Goal: Task Accomplishment & Management: Complete application form

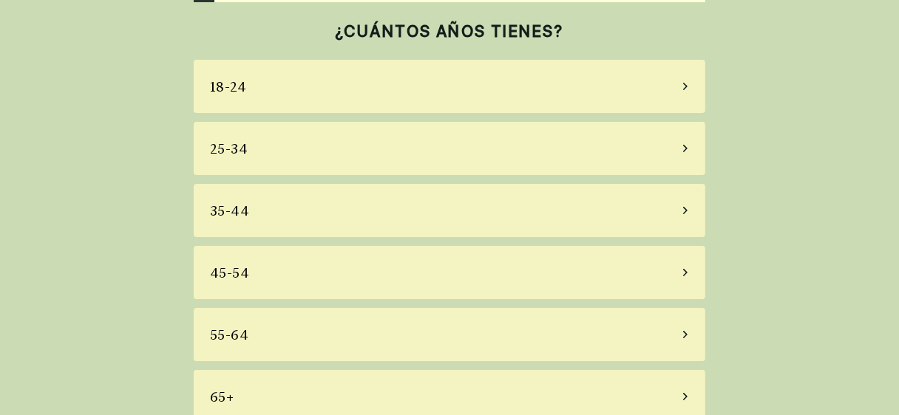
scroll to position [64, 0]
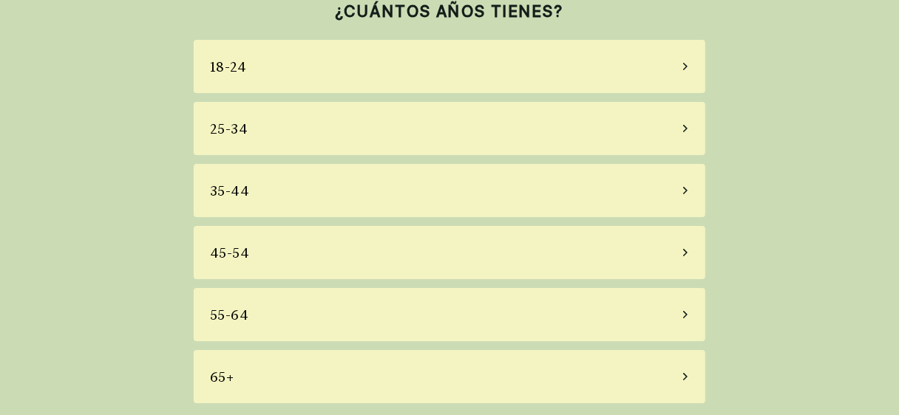
click at [686, 315] on icon at bounding box center [685, 314] width 4 height 7
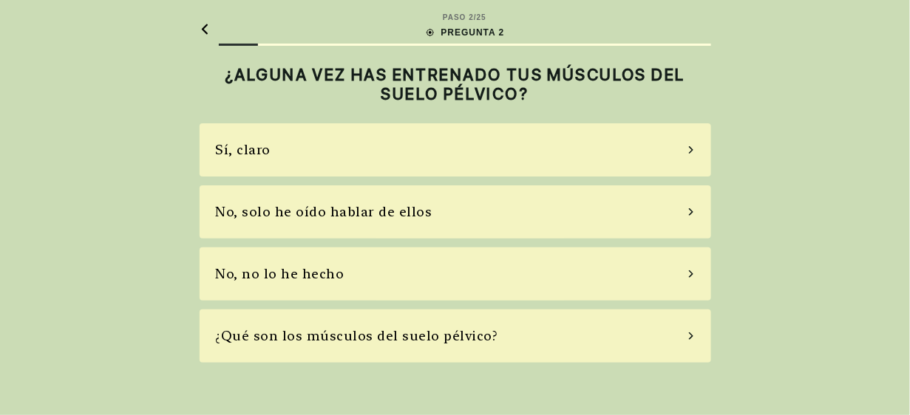
click at [282, 271] on div "No, no lo he hecho" at bounding box center [280, 274] width 129 height 20
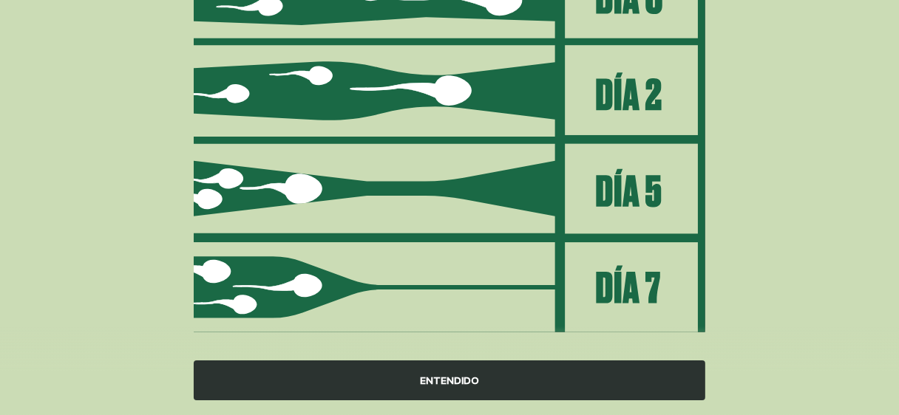
scroll to position [274, 0]
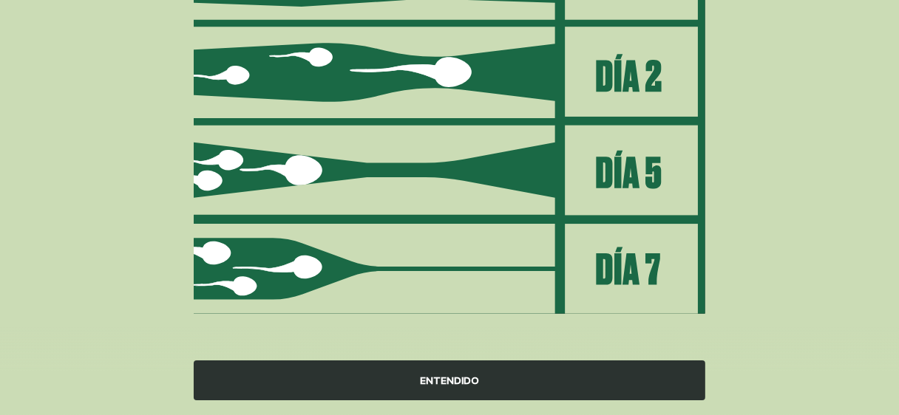
click at [437, 370] on div "ENTENDIDO" at bounding box center [449, 381] width 511 height 40
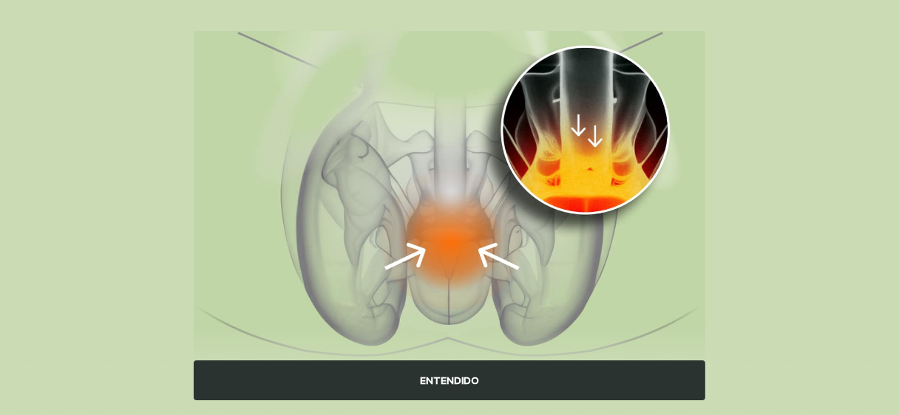
scroll to position [217, 0]
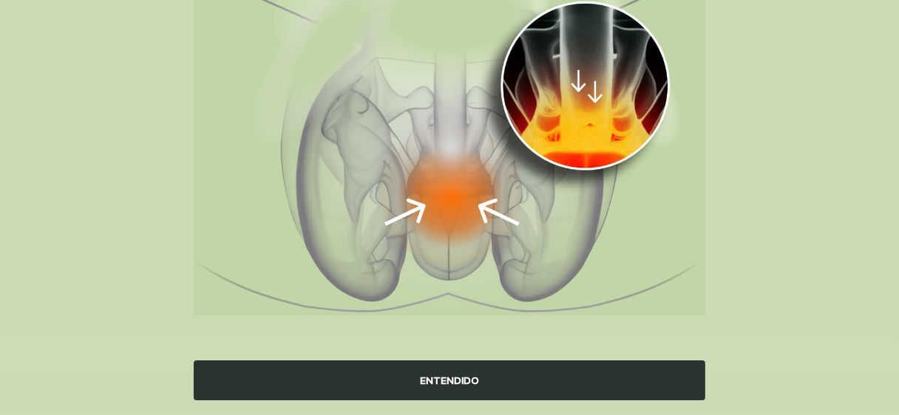
click at [467, 374] on div "ENTENDIDO" at bounding box center [449, 381] width 511 height 40
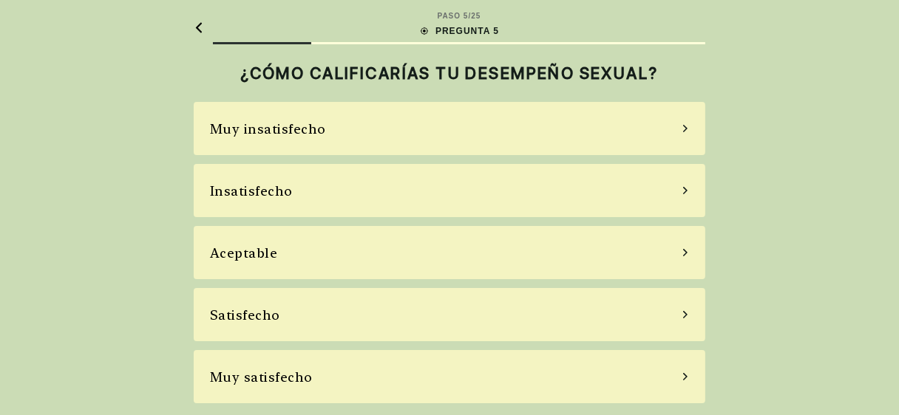
scroll to position [1, 0]
click at [689, 189] on icon at bounding box center [684, 191] width 7 height 13
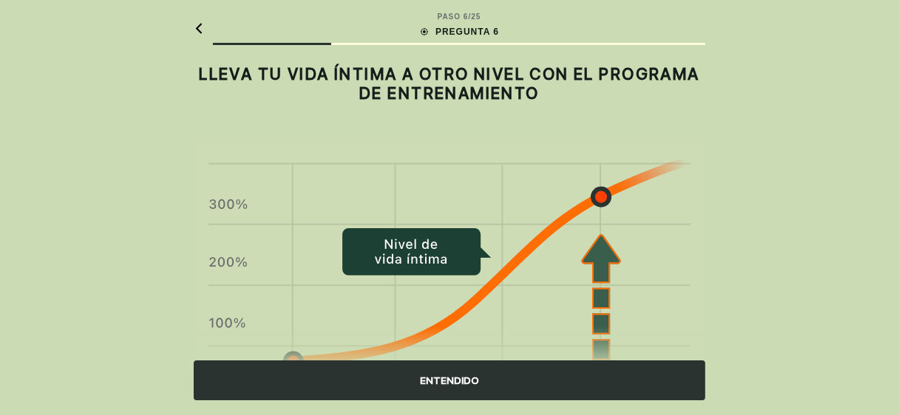
scroll to position [0, 0]
click at [430, 382] on div "ENTENDIDO" at bounding box center [449, 381] width 511 height 40
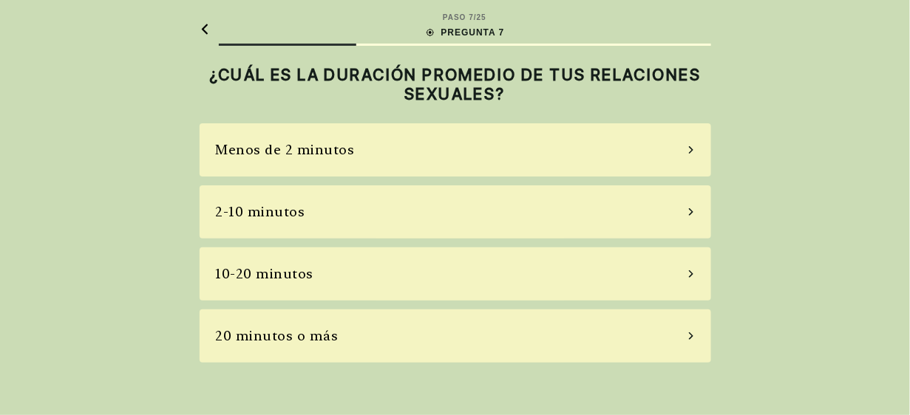
click at [687, 210] on icon at bounding box center [690, 211] width 7 height 13
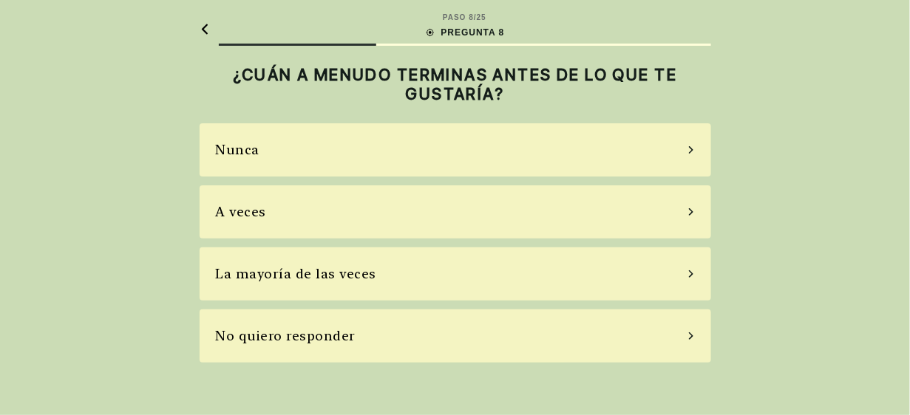
click at [690, 211] on icon at bounding box center [691, 211] width 4 height 7
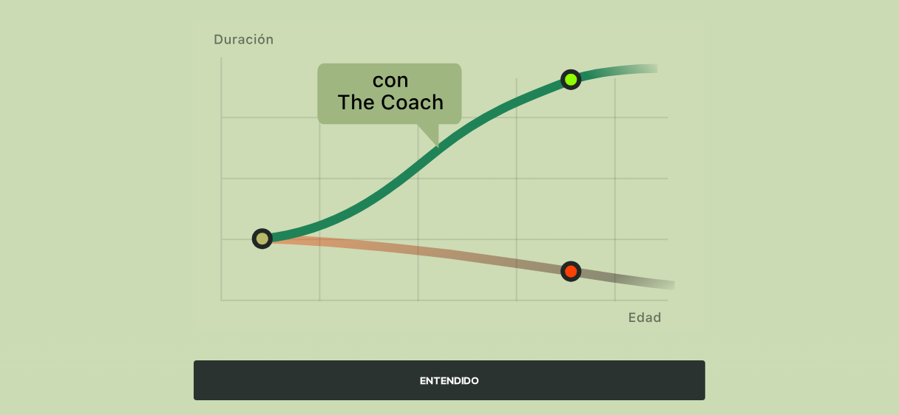
scroll to position [201, 0]
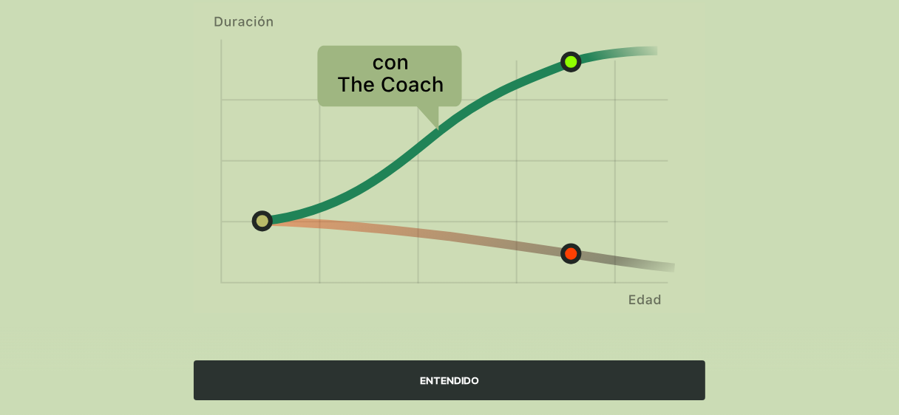
click at [466, 387] on div "ENTENDIDO" at bounding box center [449, 381] width 511 height 40
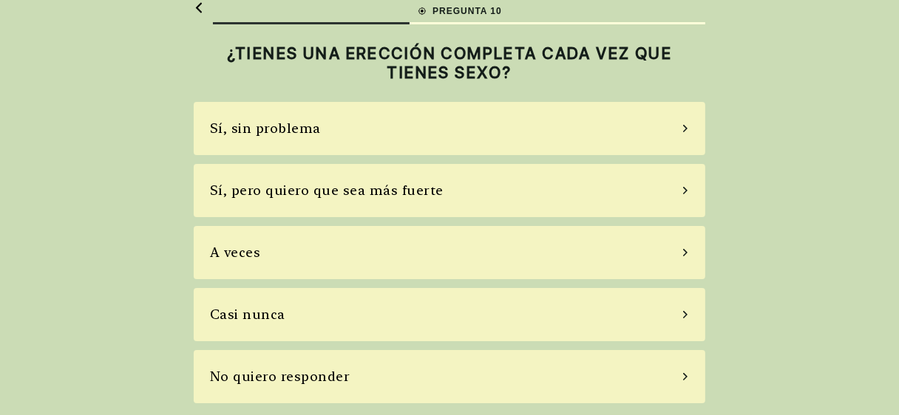
scroll to position [21, 0]
click at [687, 244] on div "A veces" at bounding box center [449, 253] width 511 height 53
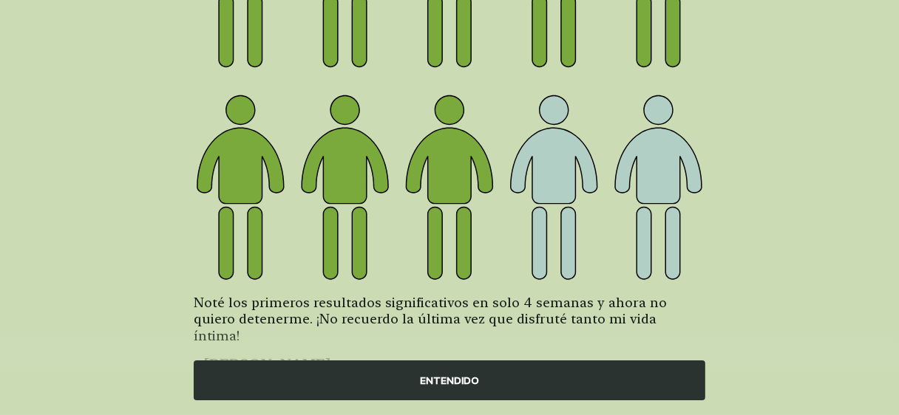
scroll to position [303, 0]
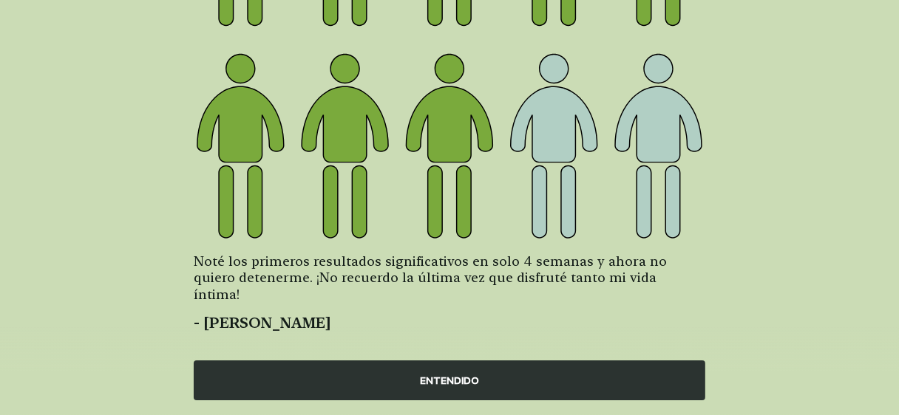
click at [468, 378] on div "ENTENDIDO" at bounding box center [449, 381] width 511 height 40
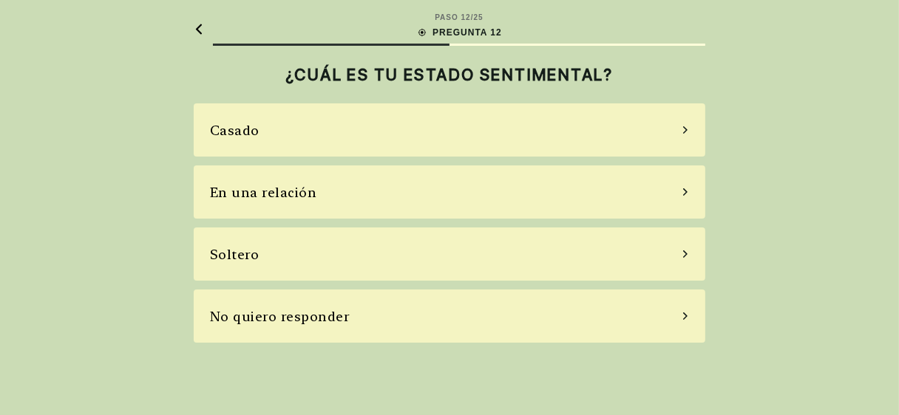
scroll to position [0, 0]
click at [690, 128] on icon at bounding box center [691, 129] width 4 height 7
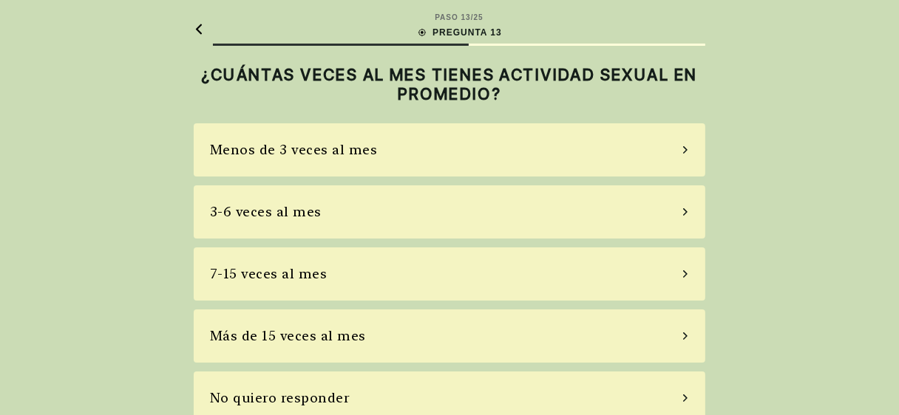
click at [684, 274] on icon at bounding box center [684, 274] width 7 height 13
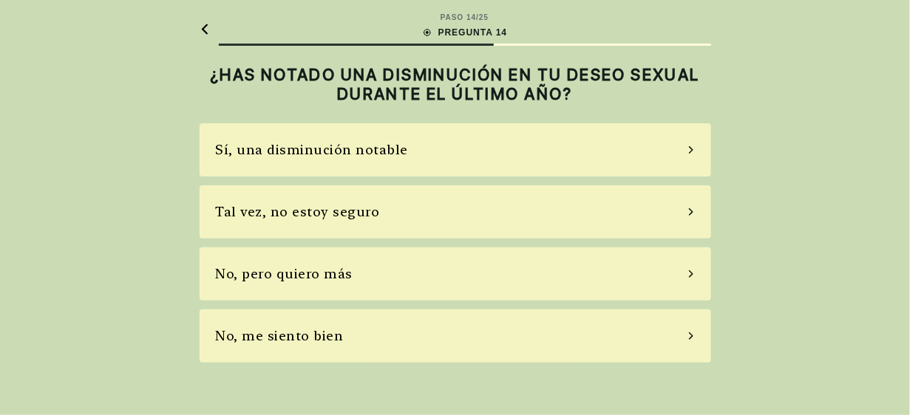
click at [692, 146] on icon at bounding box center [690, 149] width 7 height 13
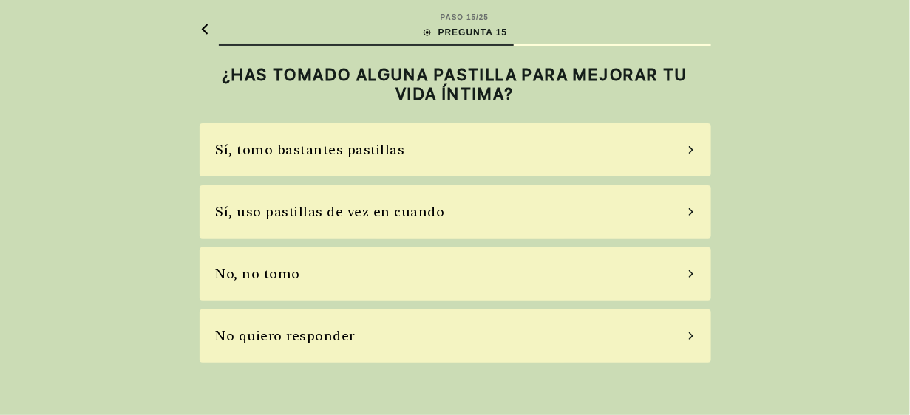
click at [687, 214] on icon at bounding box center [690, 211] width 7 height 13
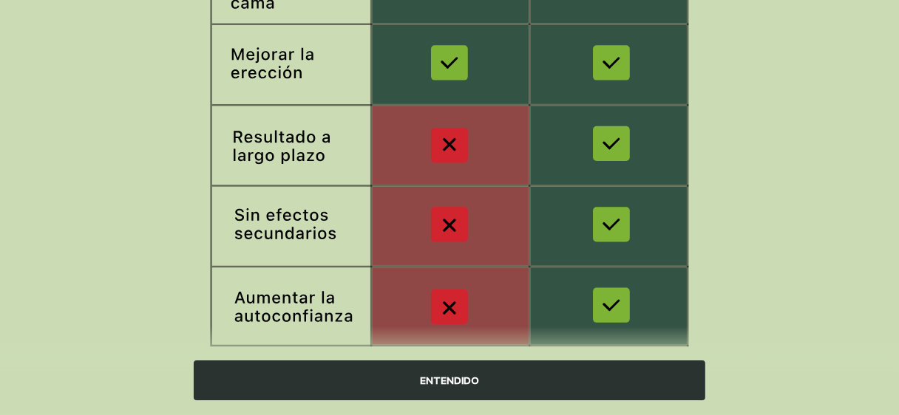
scroll to position [369, 0]
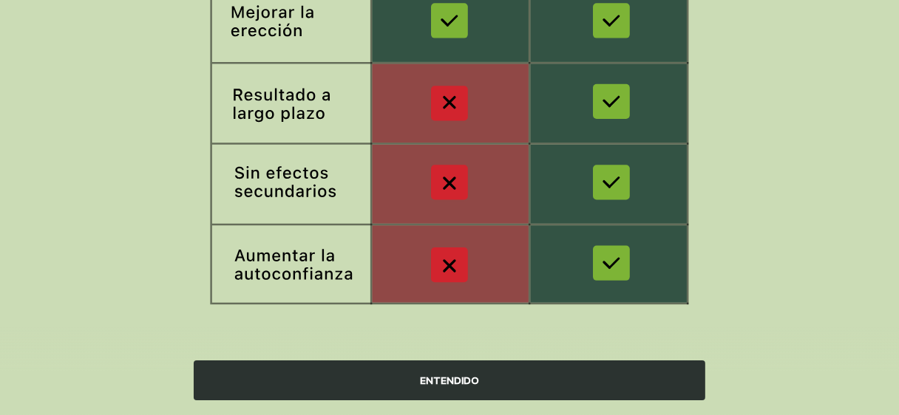
click at [446, 387] on div "ENTENDIDO" at bounding box center [449, 381] width 511 height 40
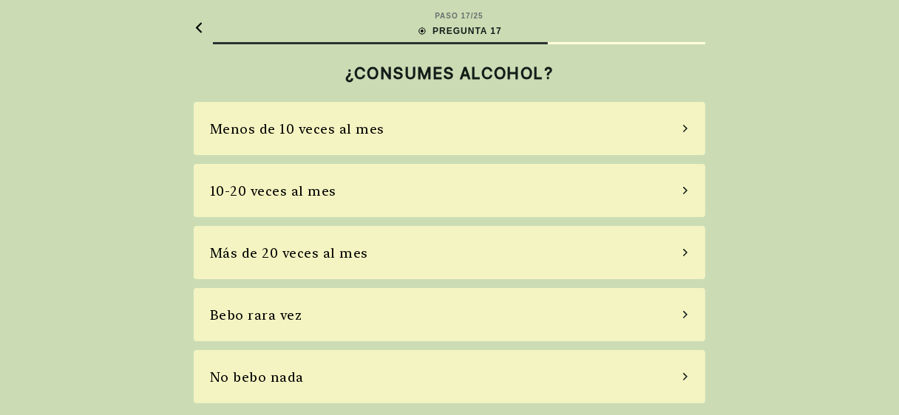
scroll to position [1, 0]
click at [680, 320] on div "Bebo rara vez" at bounding box center [449, 315] width 511 height 53
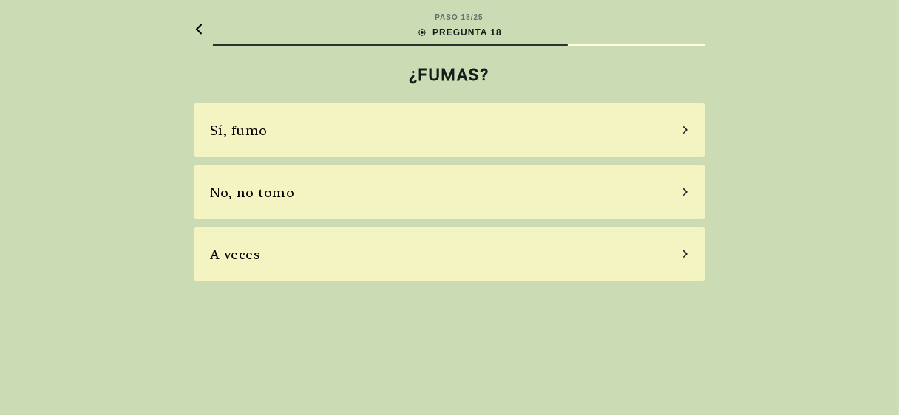
scroll to position [0, 0]
click at [684, 254] on div "A veces" at bounding box center [455, 254] width 511 height 53
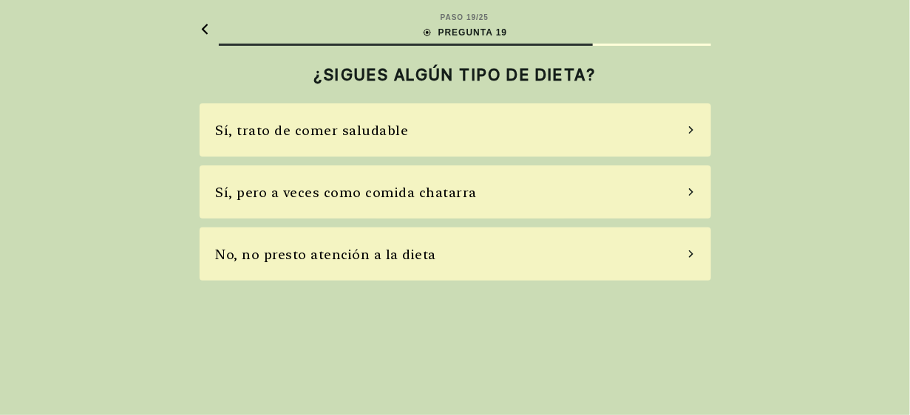
click at [775, 234] on div "PASO 19 / 25 PREGUNTA 19 ¿SIGUES ALGÚN TIPO DE DIETA? Sí, trato de comer saluda…" at bounding box center [455, 207] width 910 height 415
click at [690, 127] on div "Sí, trato de comer saludable" at bounding box center [455, 129] width 511 height 53
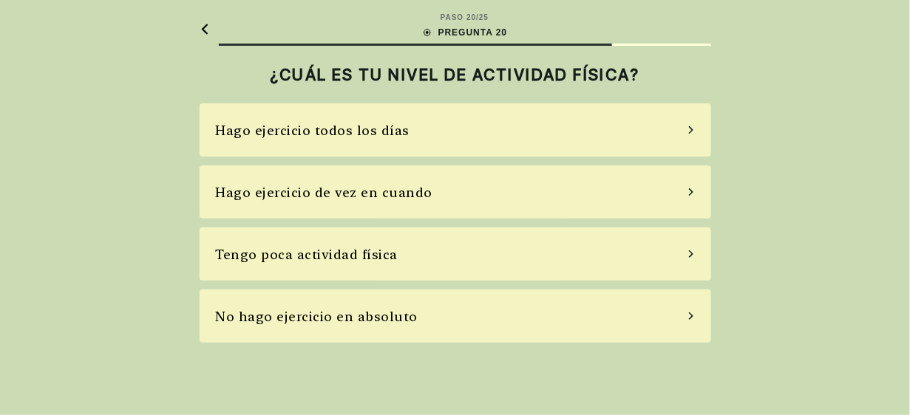
click at [685, 248] on div "Tengo poca actividad física" at bounding box center [455, 254] width 511 height 53
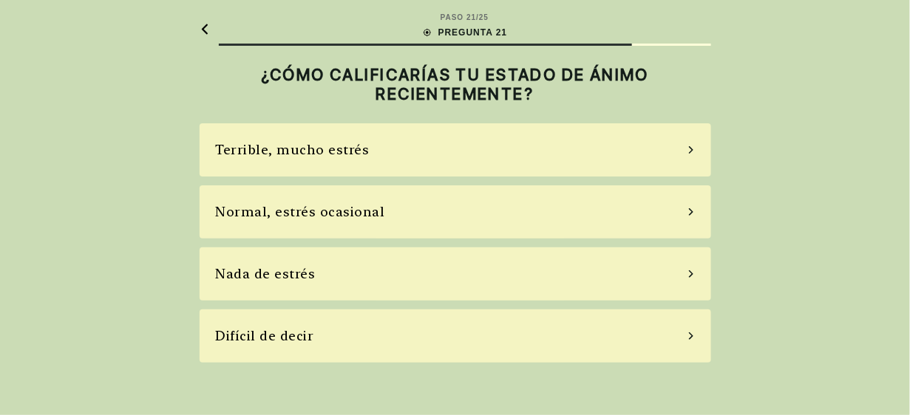
click at [690, 211] on icon at bounding box center [690, 211] width 7 height 13
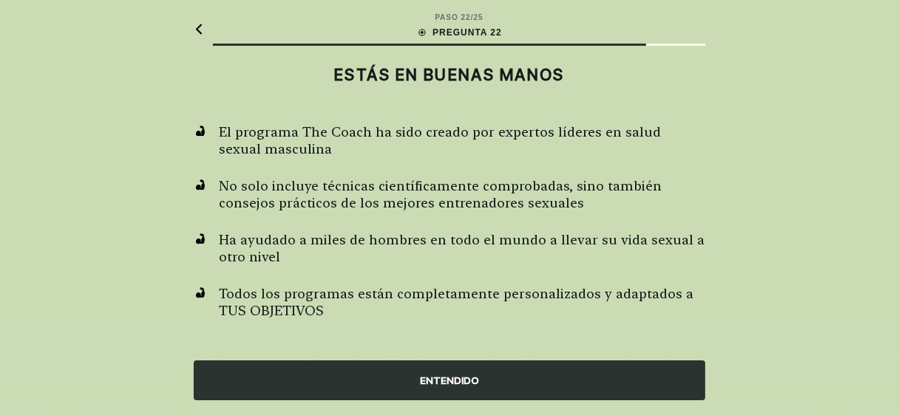
click at [510, 376] on div "ENTENDIDO" at bounding box center [449, 381] width 511 height 40
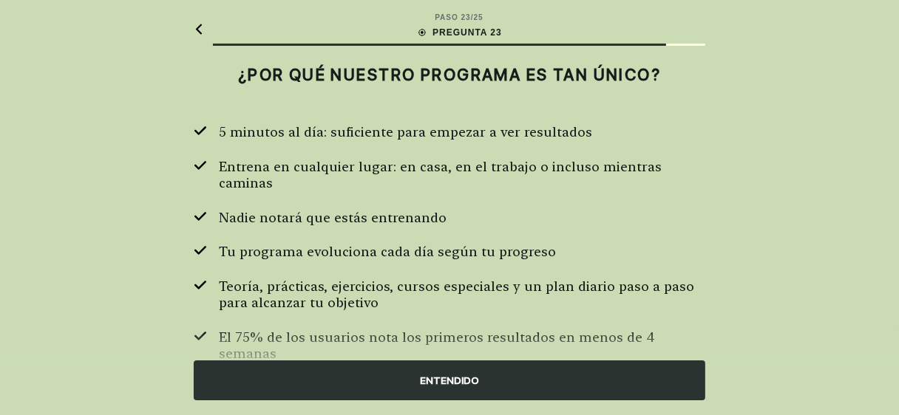
click at [477, 384] on div "ENTENDIDO" at bounding box center [449, 381] width 511 height 40
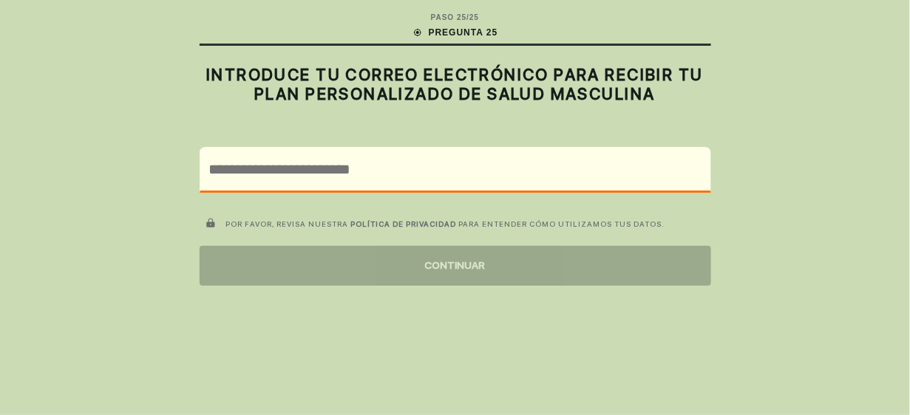
click at [319, 372] on div "PASO 25 / 25 PREGUNTA 25 INTRODUCE TU CORREO ELECTRÓNICO PARA RECIBIR TU PLAN P…" at bounding box center [455, 207] width 910 height 415
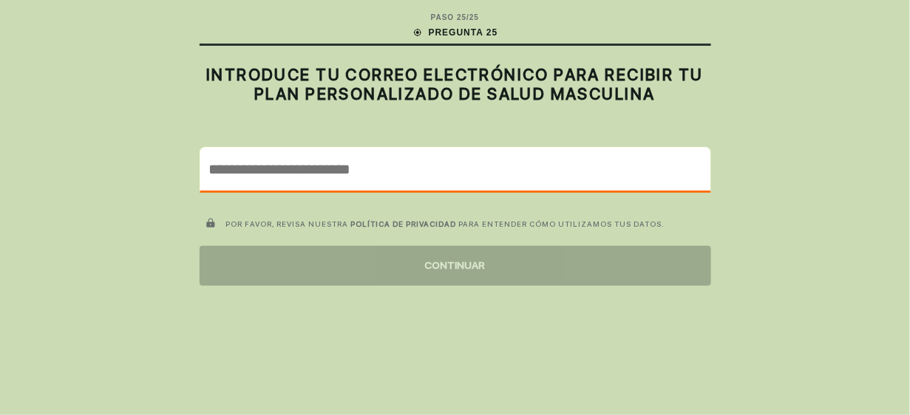
click at [292, 166] on input "email" at bounding box center [455, 169] width 510 height 43
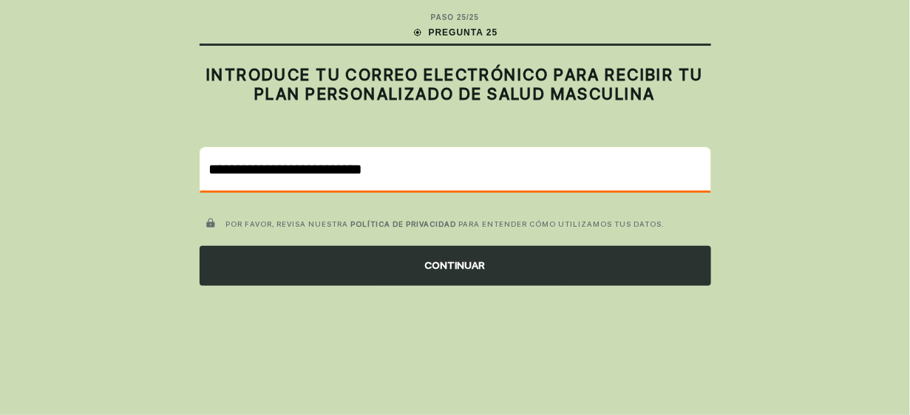
type input "**********"
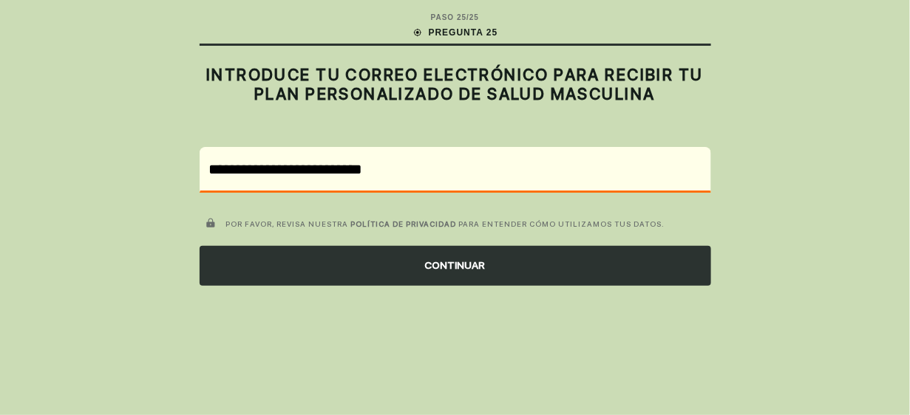
click at [443, 259] on div "CONTINUAR" at bounding box center [455, 266] width 511 height 40
